Goal: Task Accomplishment & Management: Manage account settings

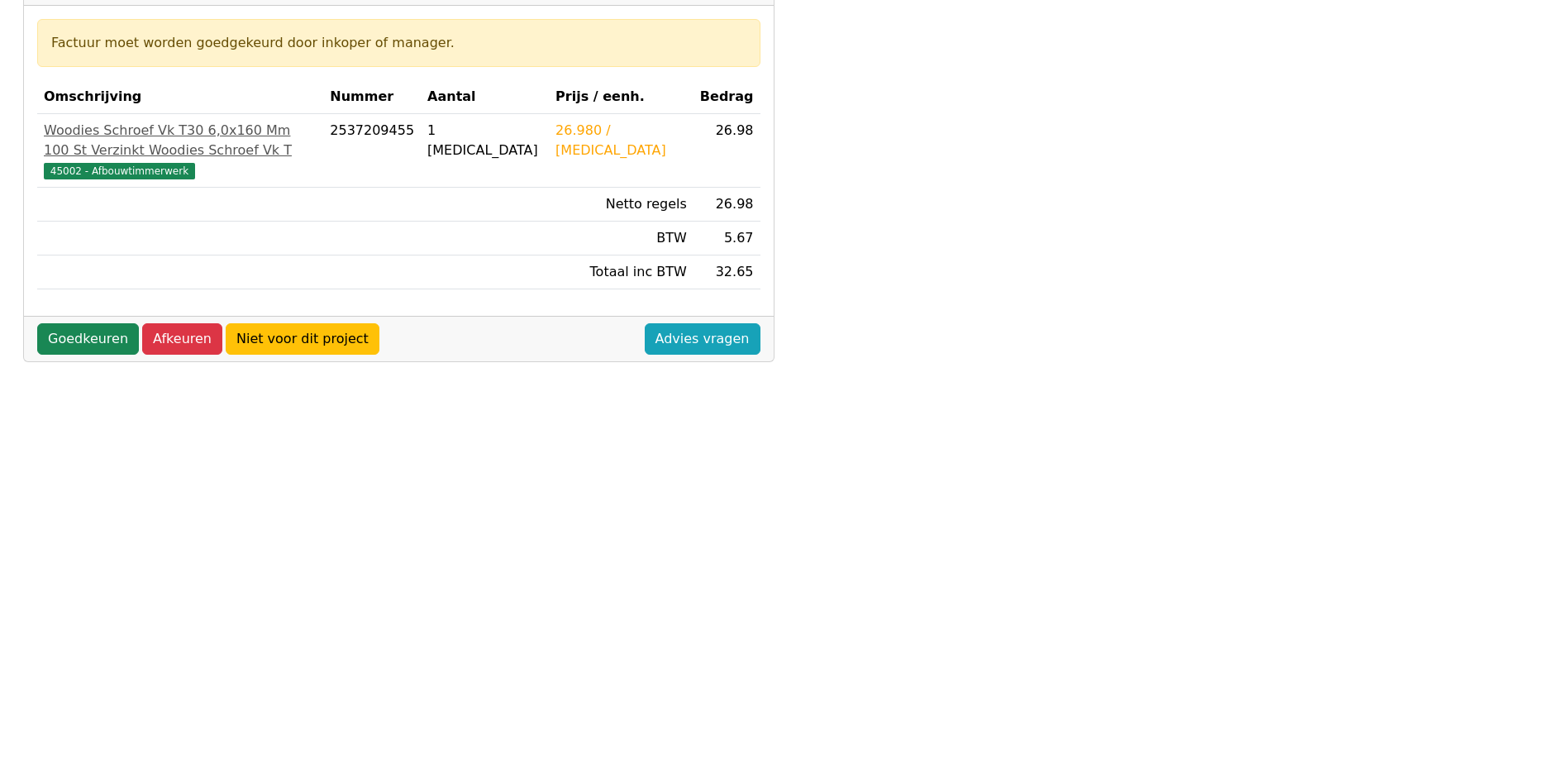
scroll to position [248, 0]
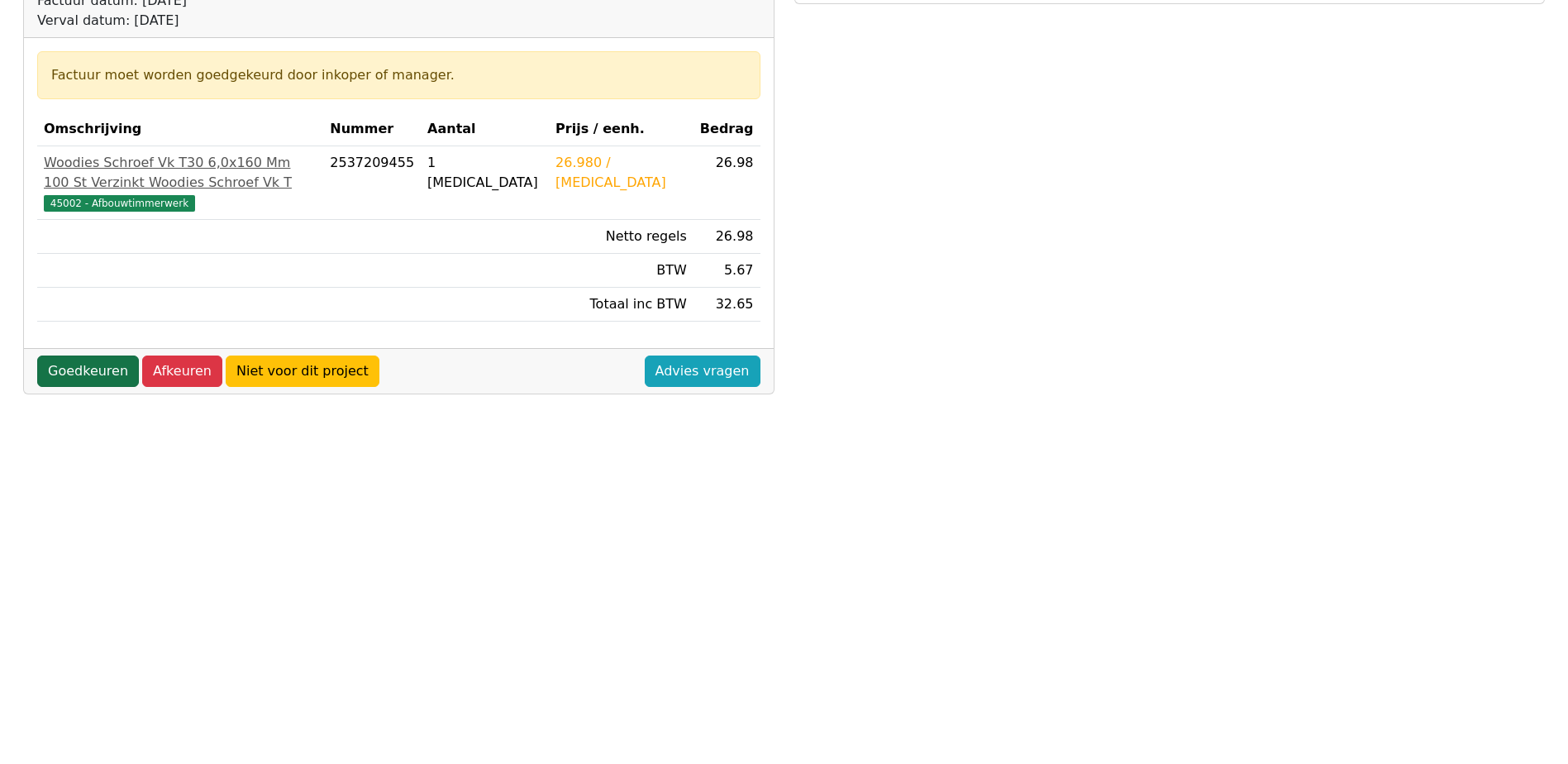
click at [98, 381] on link "Goedkeuren" at bounding box center [88, 371] width 102 height 31
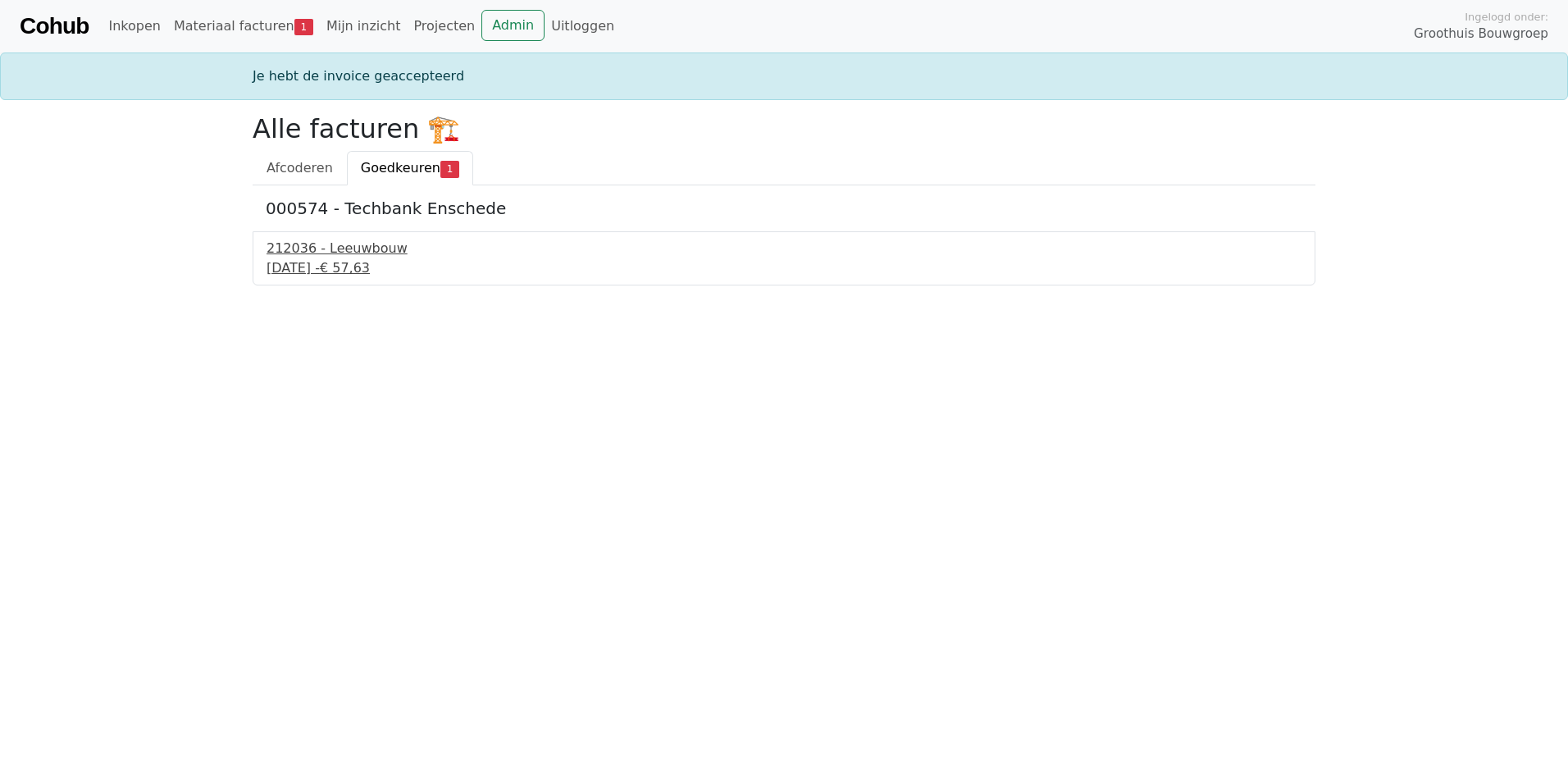
click at [364, 259] on div "11 september 2025 - € 57,63" at bounding box center [784, 269] width 1035 height 20
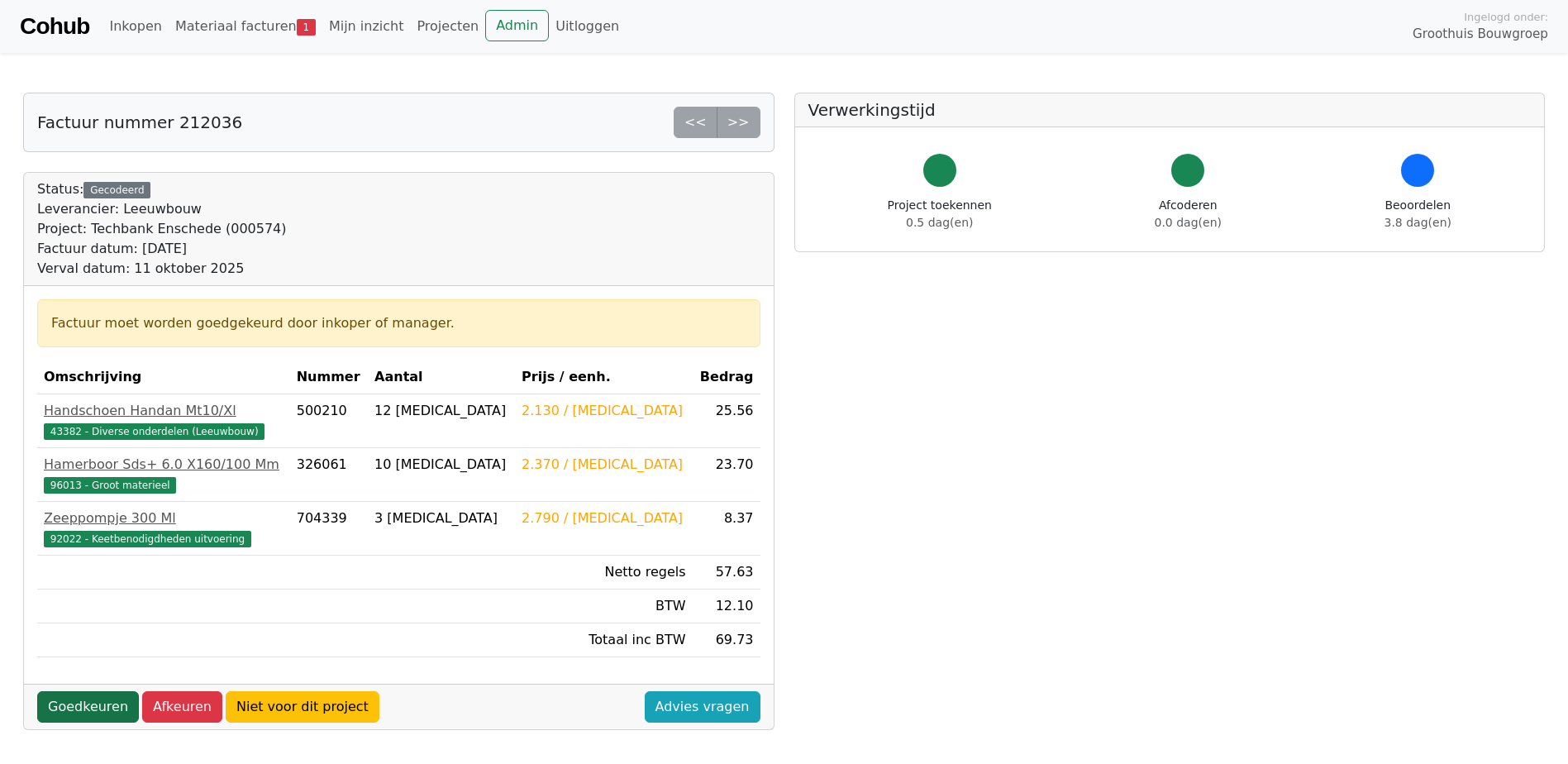
click at [100, 704] on link "Goedkeuren" at bounding box center [88, 707] width 102 height 31
